Goal: Information Seeking & Learning: Learn about a topic

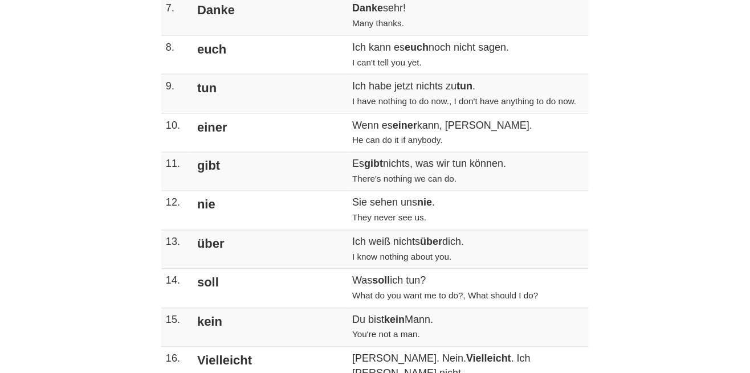
scroll to position [509, 0]
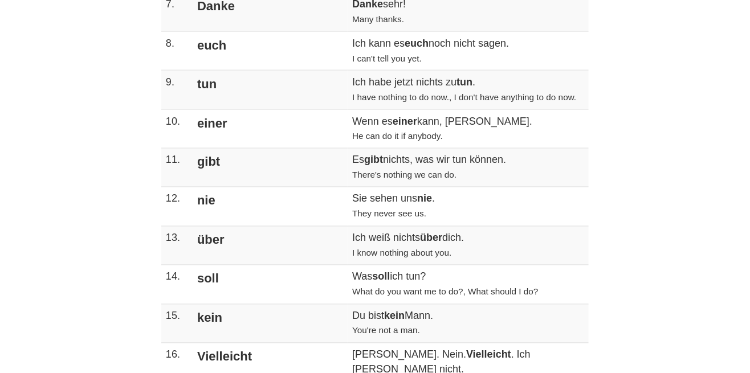
click at [223, 275] on td "soll" at bounding box center [268, 285] width 157 height 39
click at [226, 272] on td "soll" at bounding box center [268, 285] width 157 height 39
click at [208, 288] on td "soll" at bounding box center [268, 285] width 157 height 39
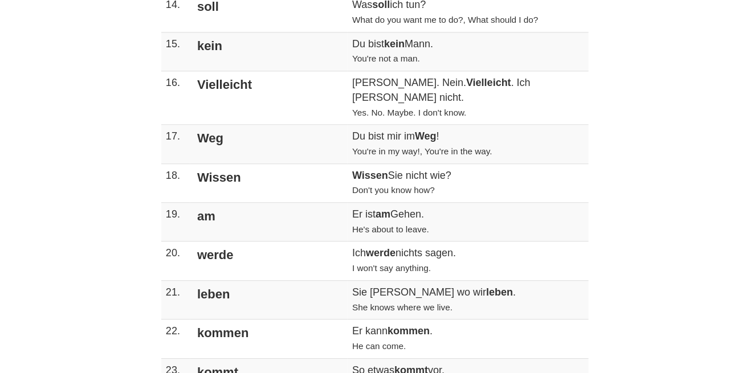
scroll to position [786, 0]
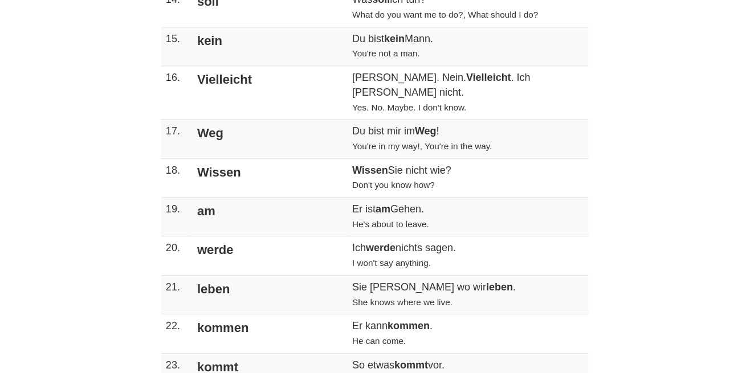
click at [190, 315] on td "22." at bounding box center [175, 334] width 29 height 39
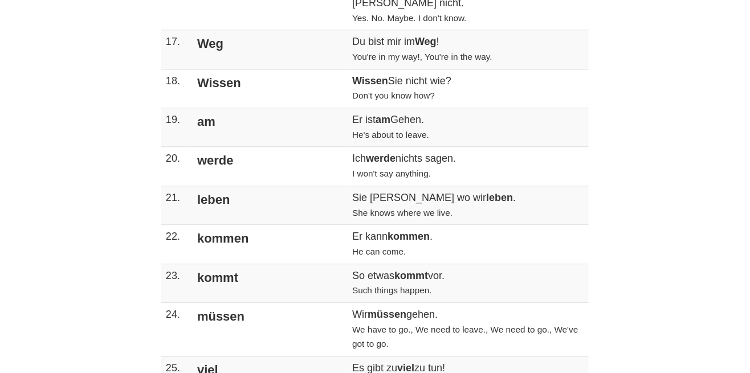
scroll to position [877, 0]
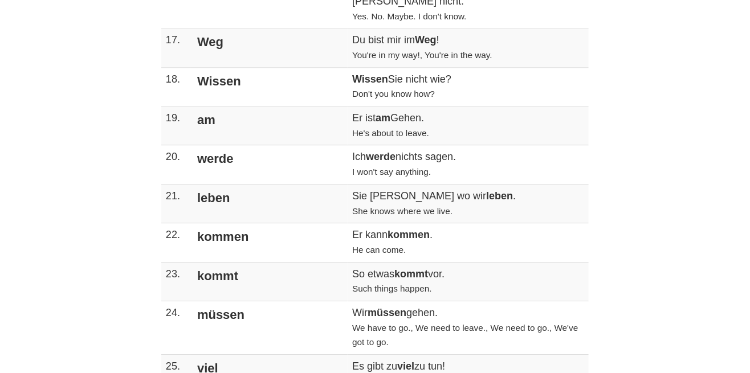
click at [213, 275] on td "kommt" at bounding box center [268, 281] width 157 height 39
click at [240, 262] on td "kommt" at bounding box center [268, 281] width 157 height 39
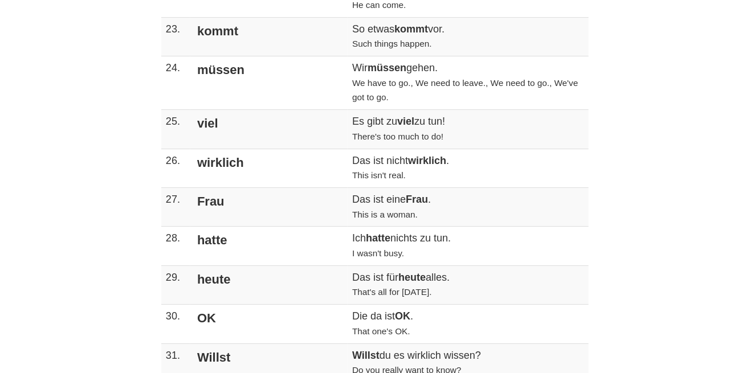
scroll to position [1124, 0]
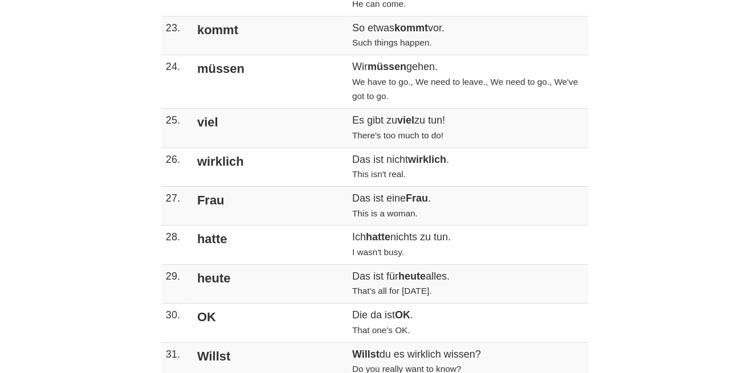
click at [190, 342] on td "31." at bounding box center [175, 361] width 29 height 39
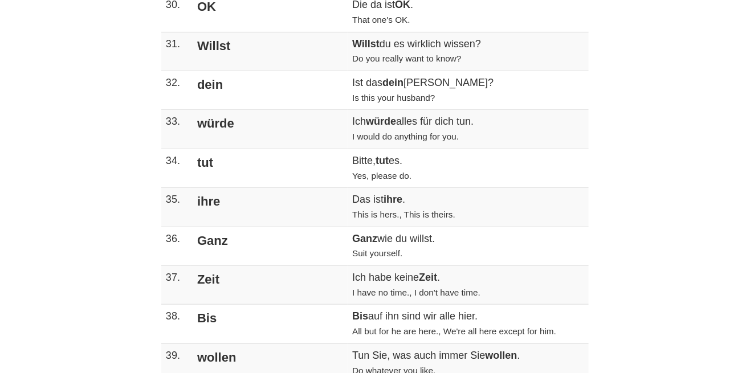
scroll to position [1436, 0]
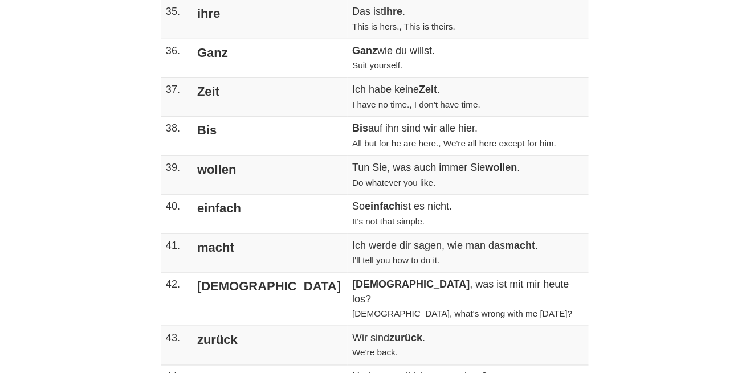
scroll to position [1627, 0]
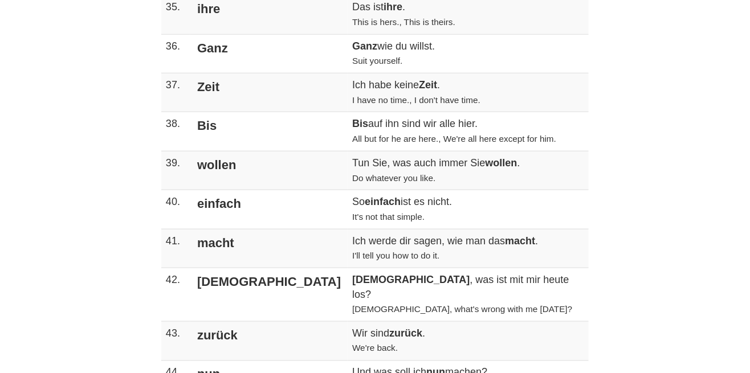
click at [190, 361] on td "44." at bounding box center [175, 380] width 29 height 39
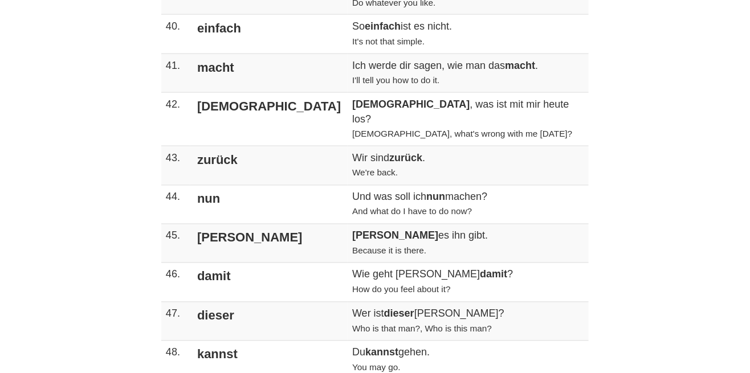
scroll to position [1804, 0]
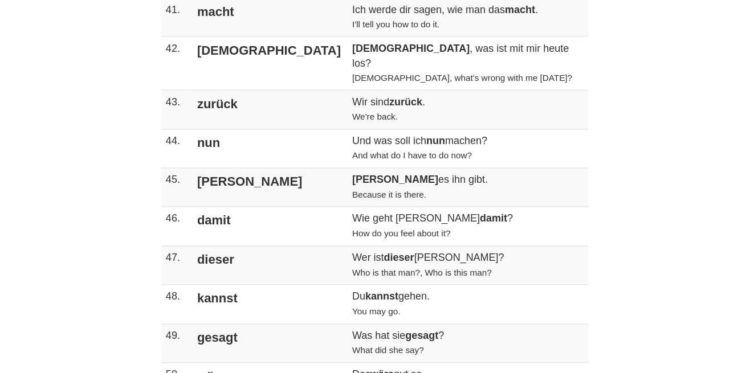
scroll to position [1862, 0]
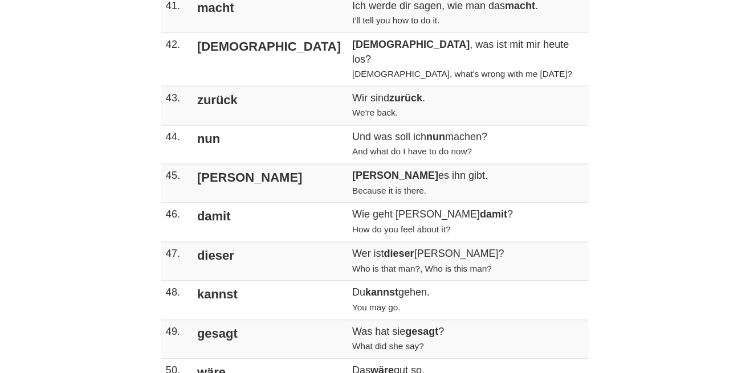
click at [226, 281] on td "kannst" at bounding box center [268, 300] width 157 height 39
click at [228, 281] on td "kannst" at bounding box center [268, 300] width 157 height 39
click at [253, 281] on td "kannst" at bounding box center [268, 300] width 157 height 39
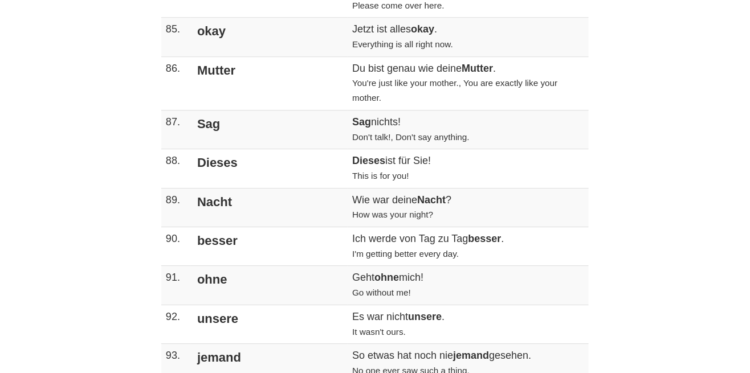
scroll to position [3615, 0]
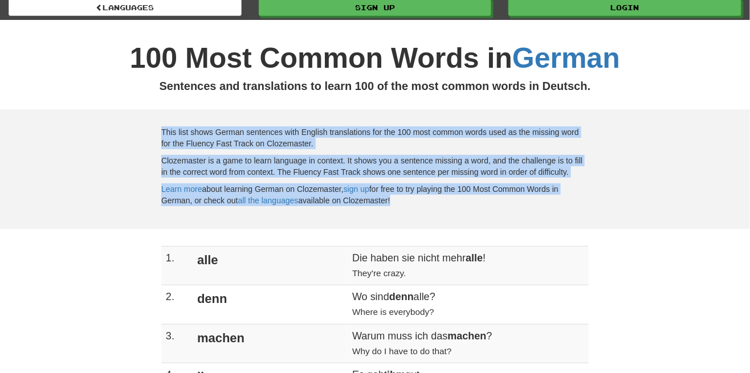
scroll to position [0, 0]
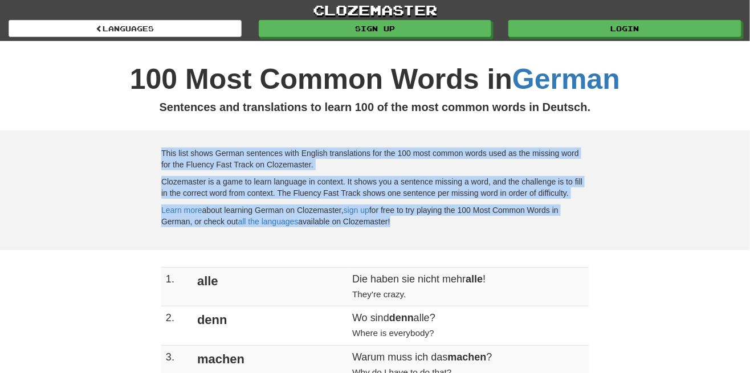
click at [348, 301] on td "Die haben sie nicht mehr alle ! They're crazy." at bounding box center [468, 287] width 241 height 39
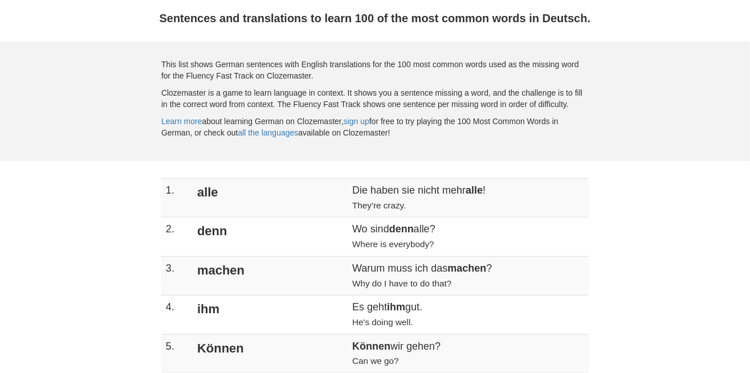
scroll to position [121, 0]
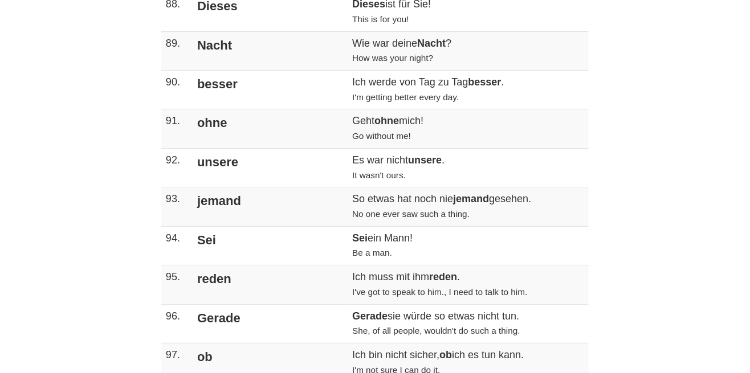
scroll to position [3771, 0]
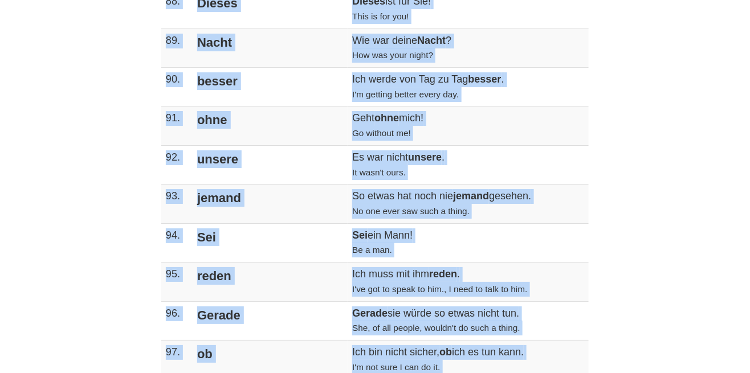
copy div "5. lore Ips dolor sit ametc adip elit ! Sedd'ei tempo. 3. inci Ut labo etdo mag…"
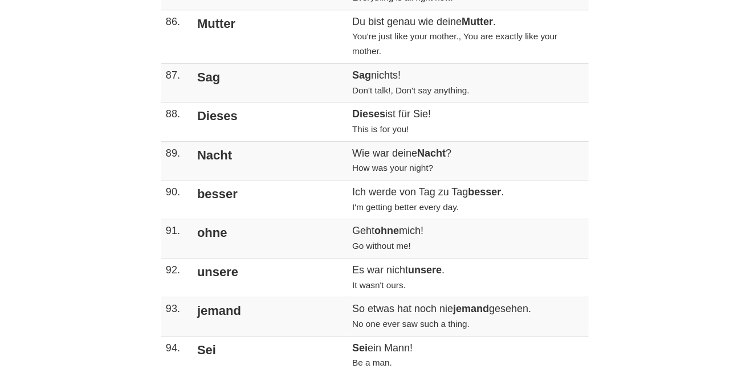
scroll to position [3657, 0]
